Goal: Check status: Check status

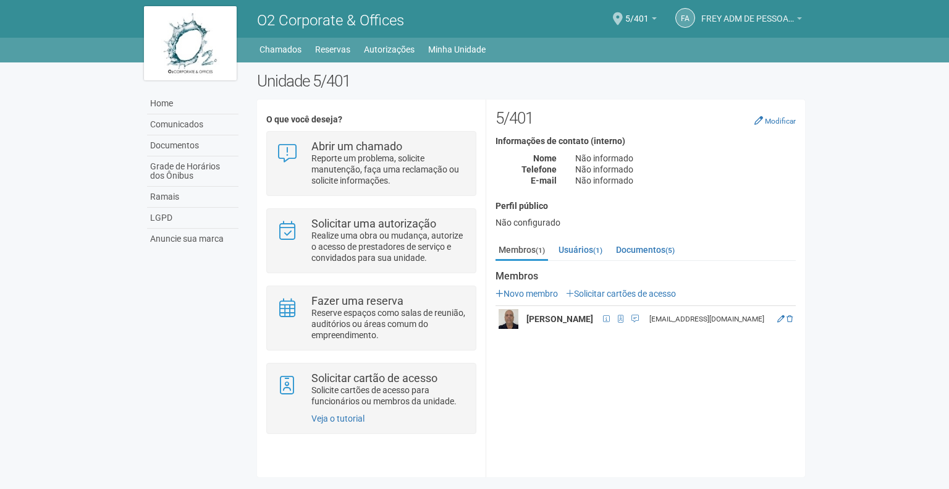
click at [764, 22] on span "FREY ADM DE PESSOAL LTDA" at bounding box center [747, 13] width 93 height 22
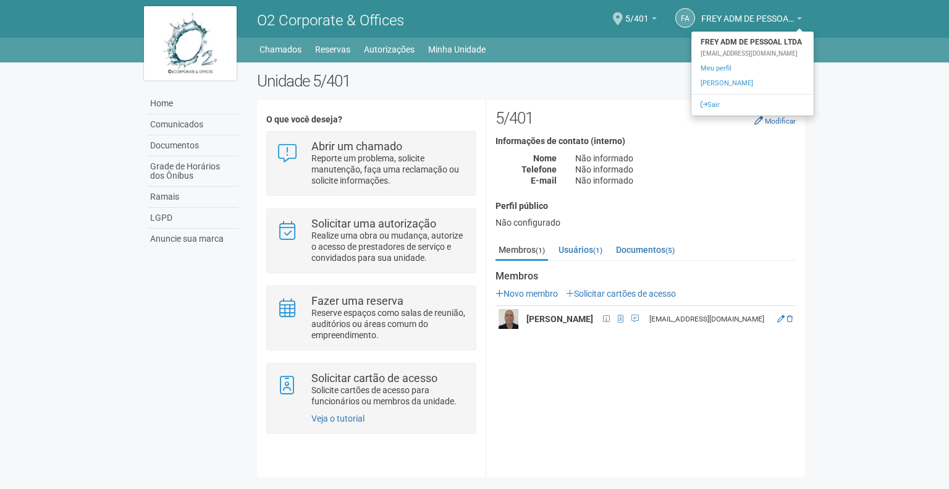
click at [583, 46] on ul "Home Home Comunicados Documentos Grade de Horários dos Ônibus Ramais LGPD Anunc…" at bounding box center [531, 49] width 547 height 17
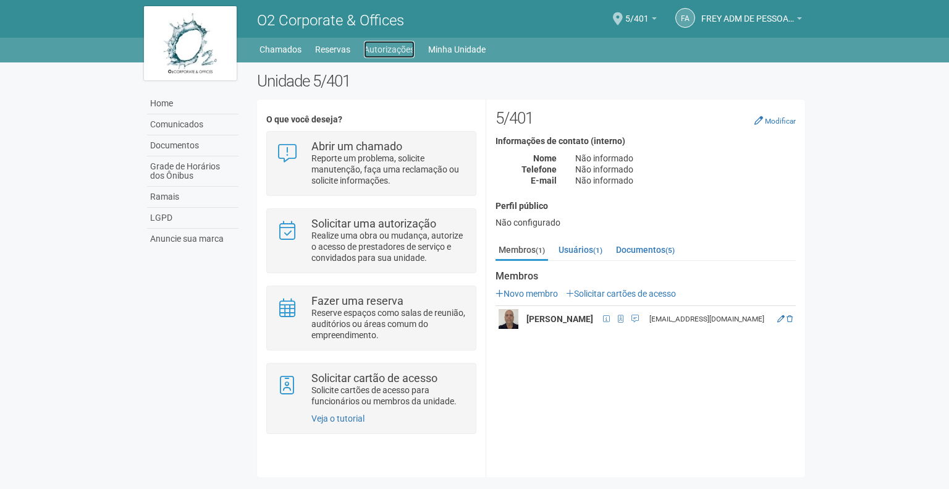
click at [381, 51] on link "Autorizações" at bounding box center [389, 49] width 51 height 17
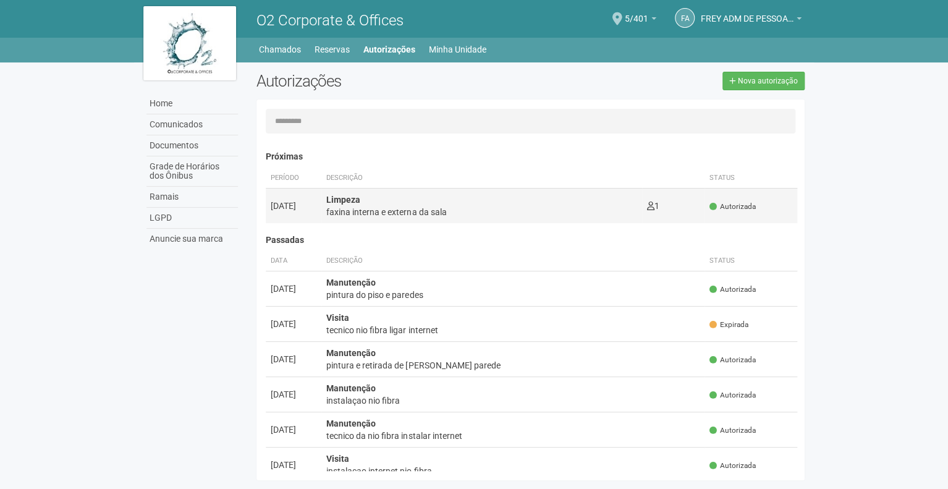
click at [338, 204] on strong "Limpeza" at bounding box center [343, 200] width 34 height 10
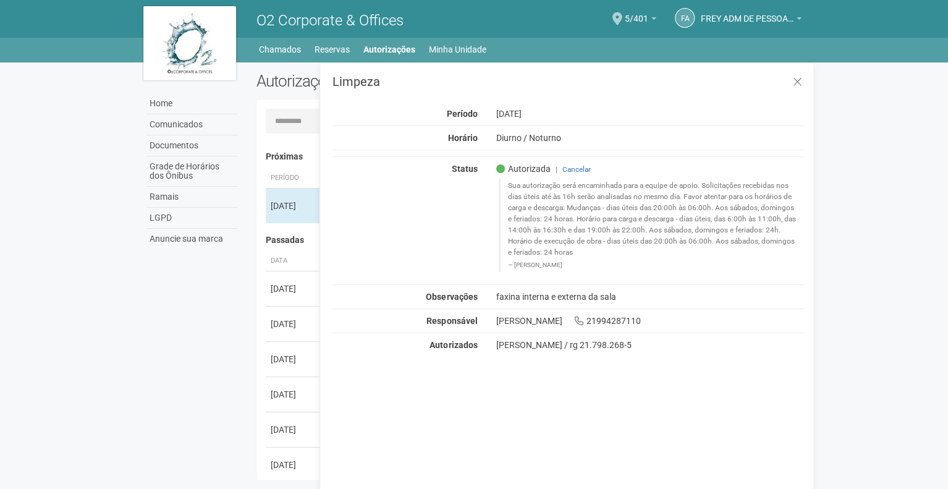
click at [825, 299] on body "Aguarde... O2 Corporate & Offices FA FREY ADM DE PESSOAL LTDA FREY ADM DE PESSO…" at bounding box center [474, 244] width 948 height 489
click at [793, 78] on icon at bounding box center [797, 82] width 9 height 12
